Goal: Navigation & Orientation: Find specific page/section

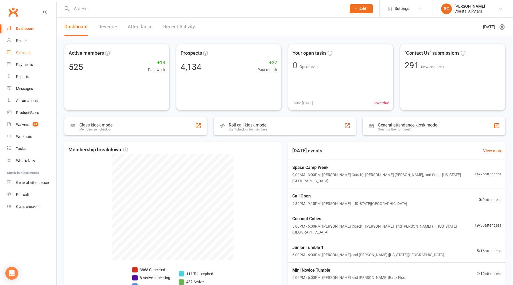
click at [30, 49] on link "Calendar" at bounding box center [31, 53] width 49 height 12
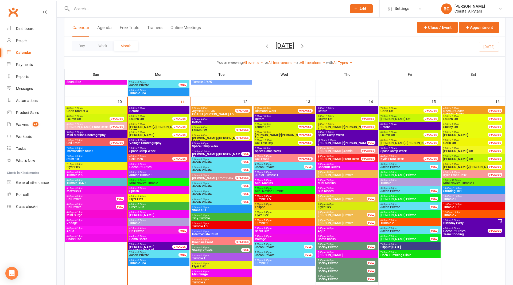
scroll to position [461, 0]
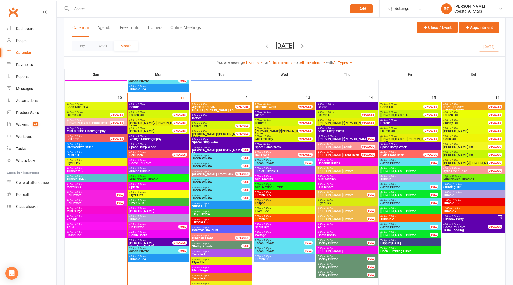
click at [152, 171] on span "Junior Tumble 1" at bounding box center [158, 171] width 59 height 3
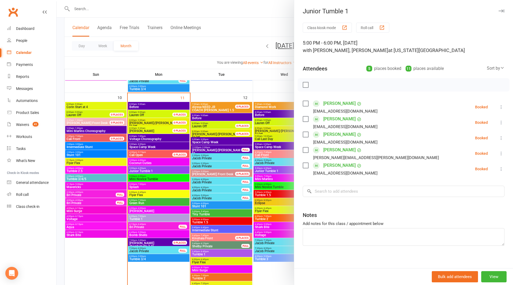
click at [141, 156] on div at bounding box center [285, 142] width 456 height 285
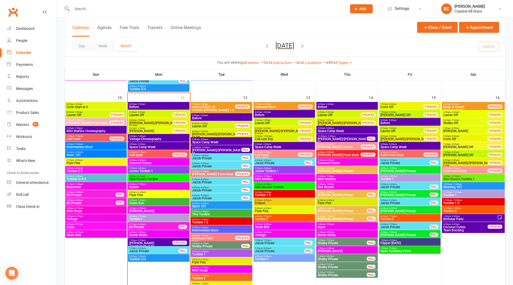
click at [146, 208] on span "6:00pm - 8:00pm" at bounding box center [158, 208] width 59 height 2
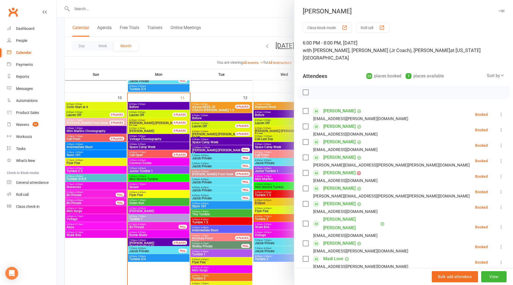
click at [140, 219] on div at bounding box center [285, 142] width 456 height 285
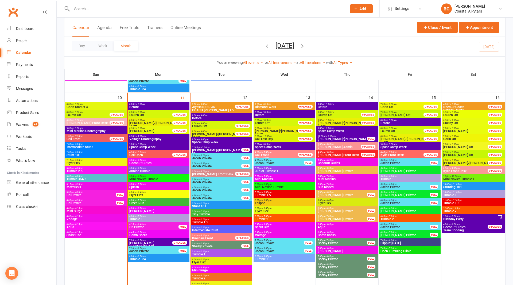
click at [146, 259] on span "Tumble 3/4" at bounding box center [158, 259] width 59 height 3
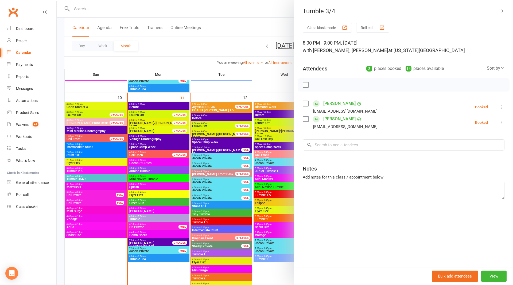
click at [233, 11] on div at bounding box center [285, 142] width 456 height 285
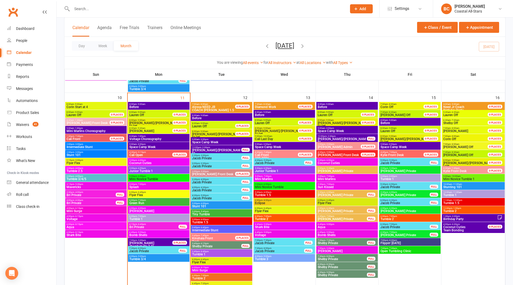
click at [143, 202] on span "Green Run" at bounding box center [158, 203] width 59 height 3
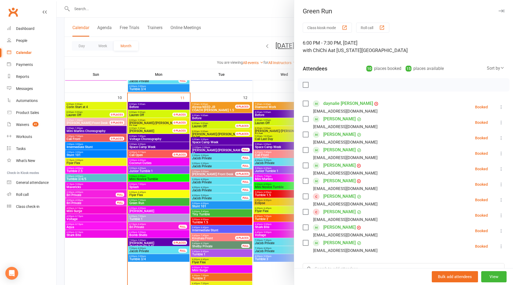
click at [254, 10] on div at bounding box center [285, 142] width 456 height 285
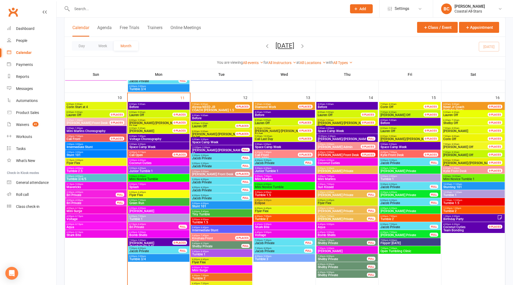
click at [143, 202] on span "Green Run" at bounding box center [158, 203] width 59 height 3
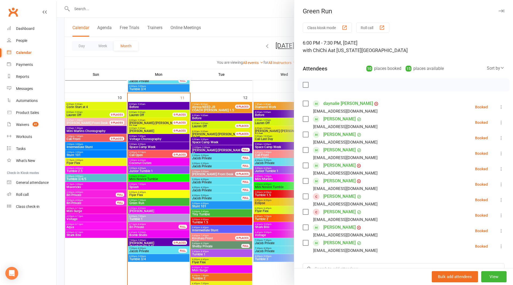
click at [151, 201] on div at bounding box center [285, 142] width 456 height 285
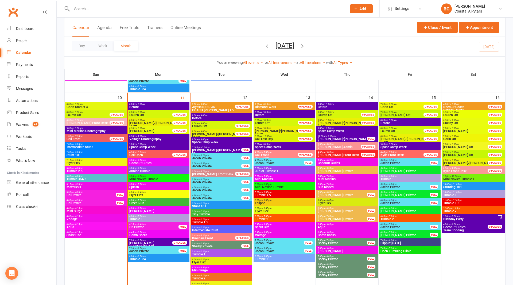
click at [152, 203] on span "Green Run" at bounding box center [158, 203] width 59 height 3
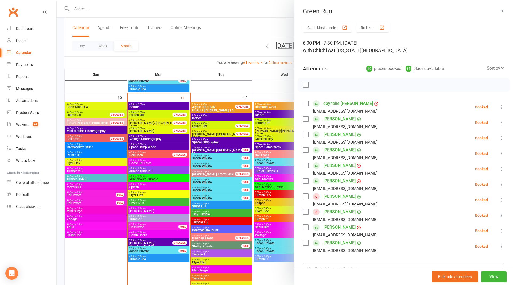
click at [222, 43] on div at bounding box center [285, 142] width 456 height 285
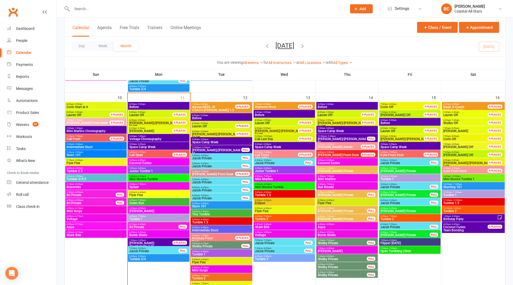
click at [149, 223] on div "6:15pm - 6:45pm Bri Private FULL" at bounding box center [158, 226] width 61 height 8
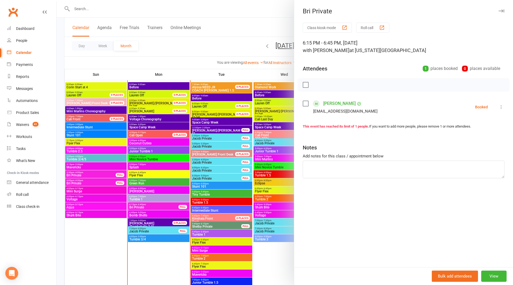
scroll to position [481, 0]
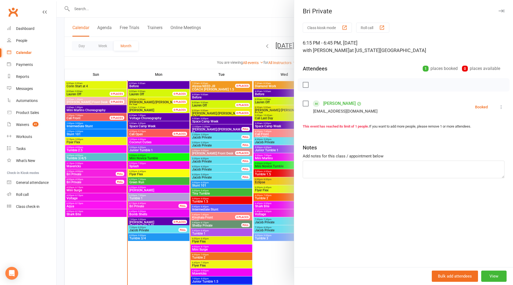
click at [150, 216] on div at bounding box center [285, 142] width 456 height 285
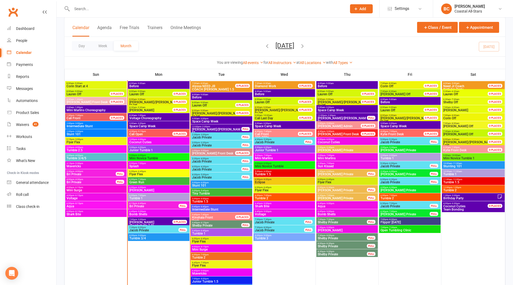
click at [150, 213] on span "Bomb Shells" at bounding box center [158, 214] width 59 height 3
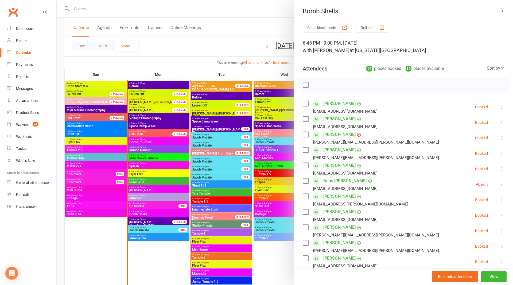
click at [243, 20] on div at bounding box center [285, 142] width 456 height 285
